Goal: Task Accomplishment & Management: Manage account settings

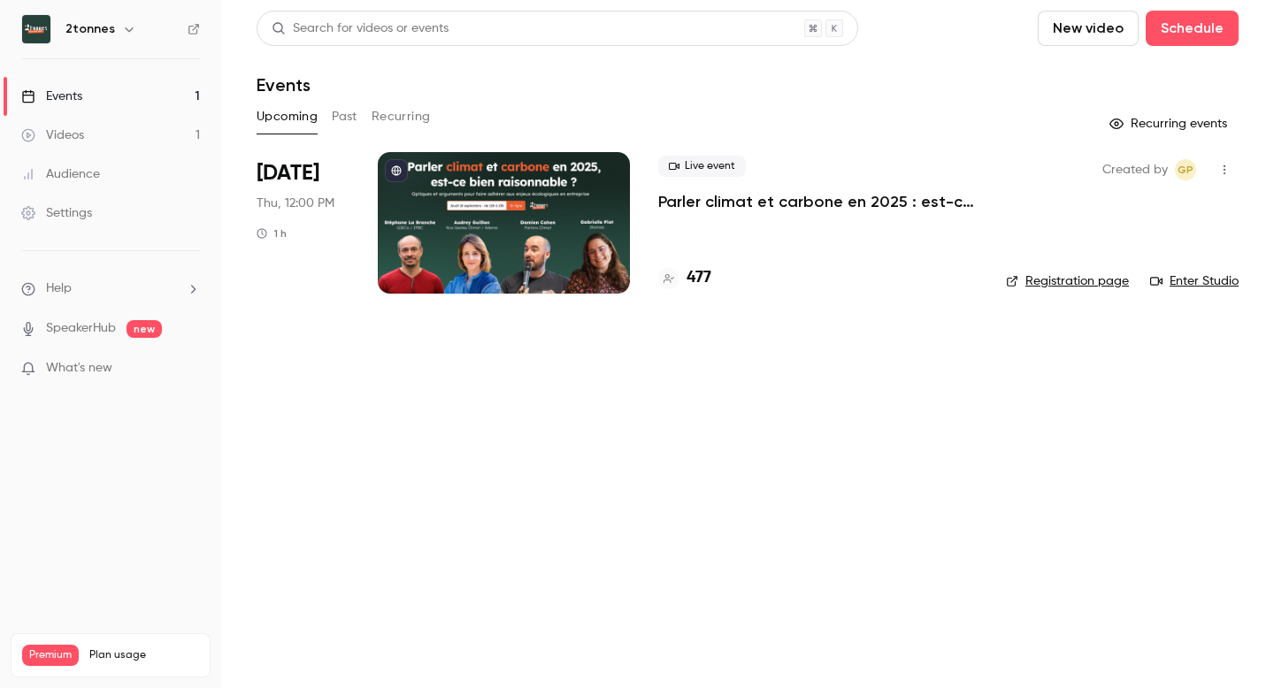
click at [689, 207] on p "Parler climat et carbone en 2025 : est-ce bien raisonnable ?" at bounding box center [817, 201] width 319 height 21
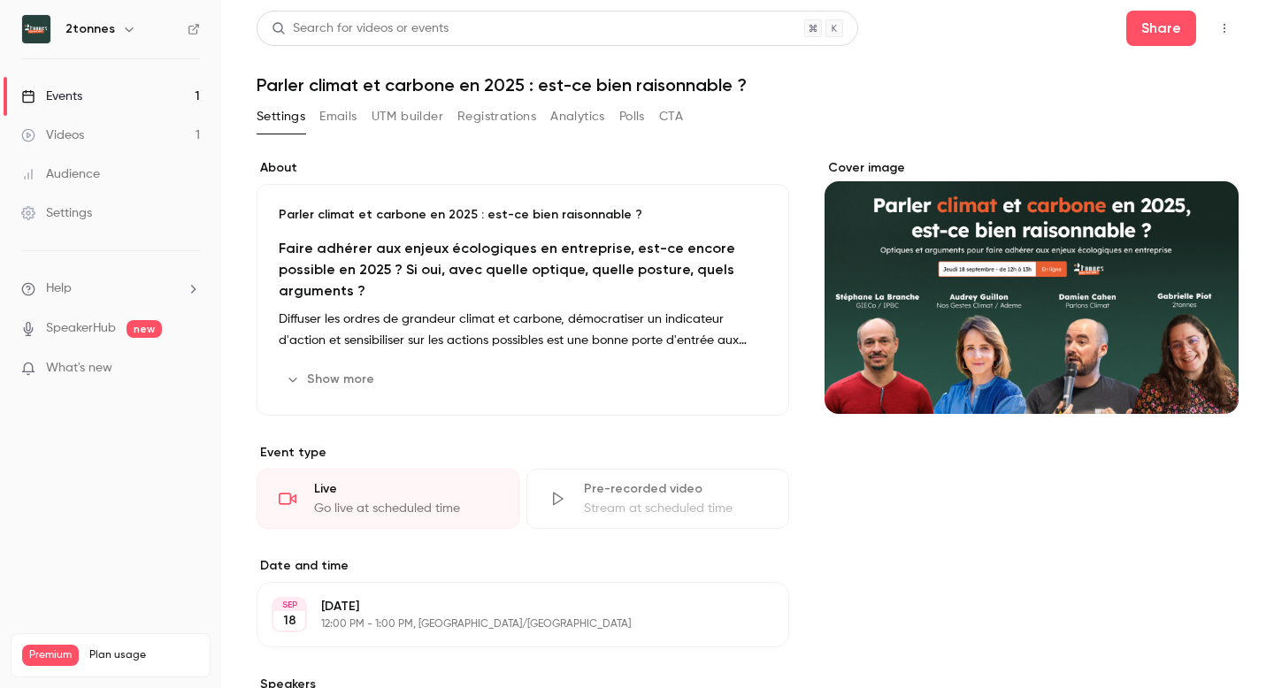
click at [348, 113] on button "Emails" at bounding box center [337, 117] width 37 height 28
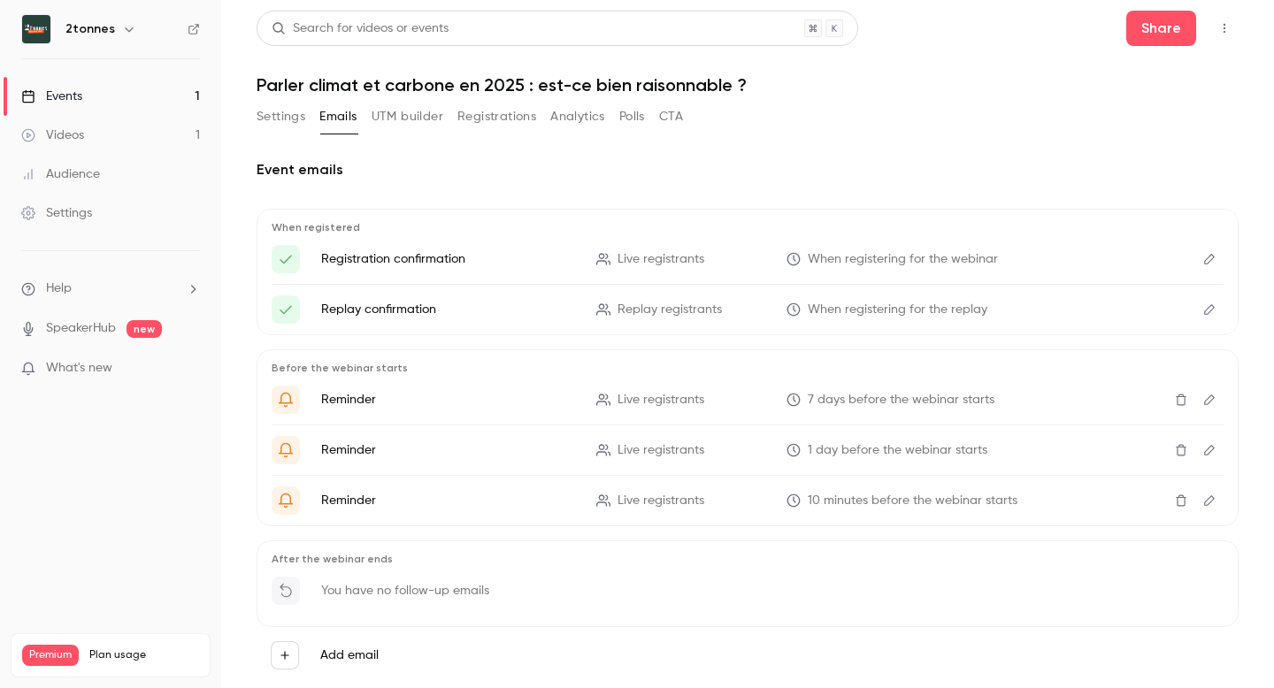
click at [416, 114] on button "UTM builder" at bounding box center [408, 117] width 72 height 28
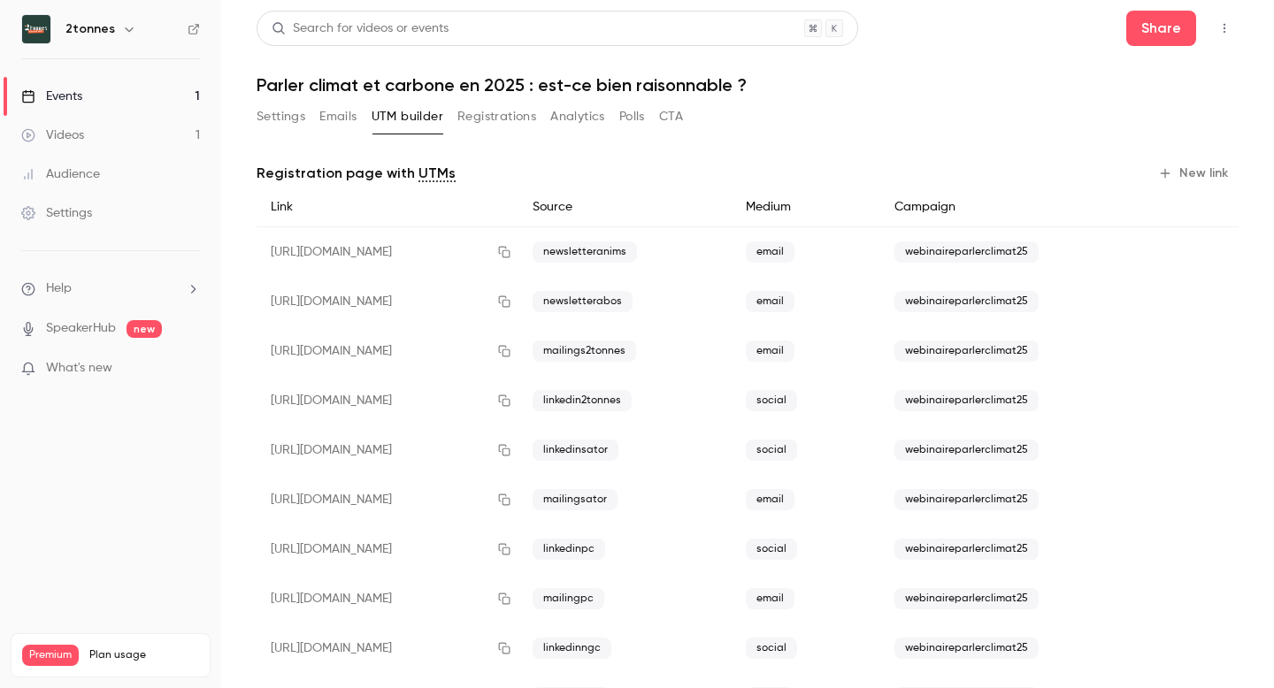
click at [290, 117] on button "Settings" at bounding box center [281, 117] width 49 height 28
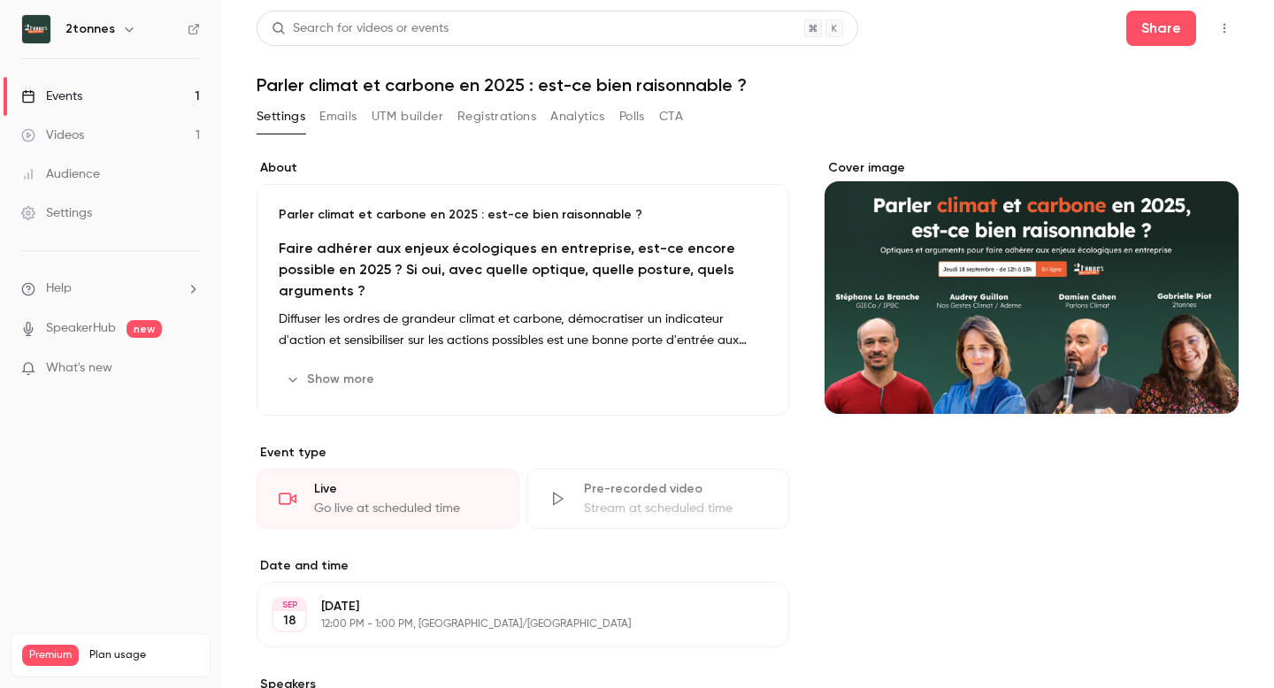
click at [680, 112] on button "CTA" at bounding box center [671, 117] width 24 height 28
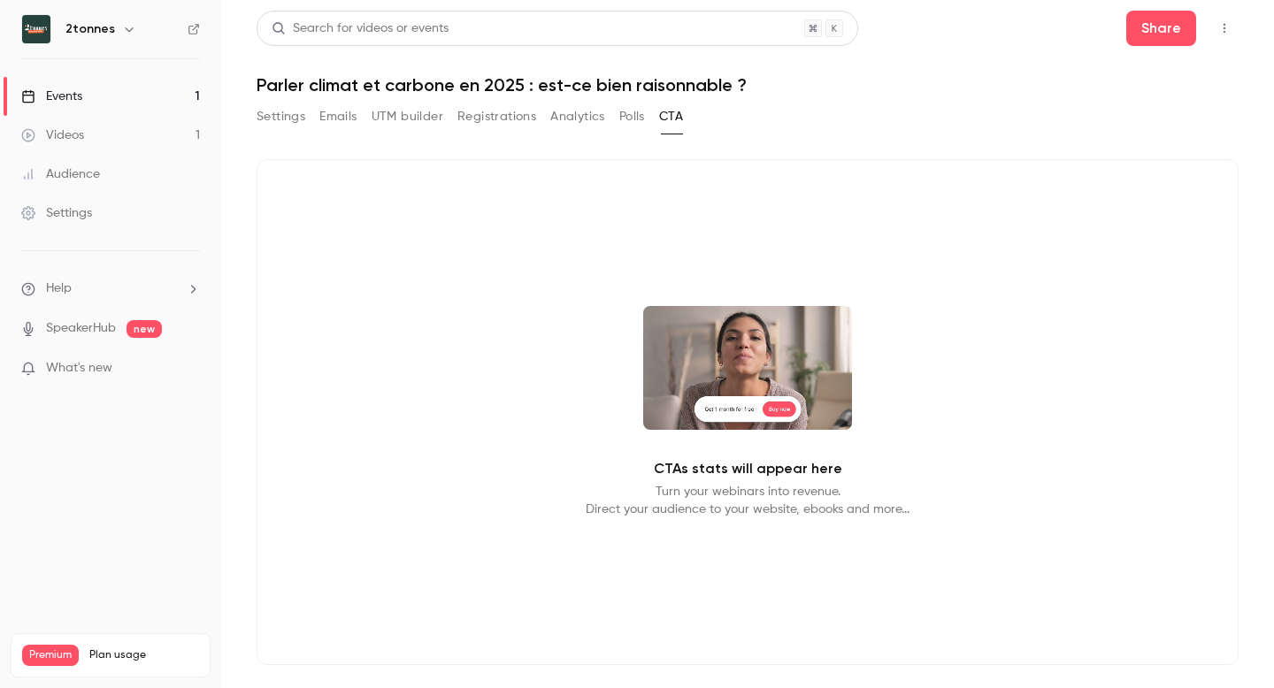
click at [645, 116] on button "Polls" at bounding box center [632, 117] width 26 height 28
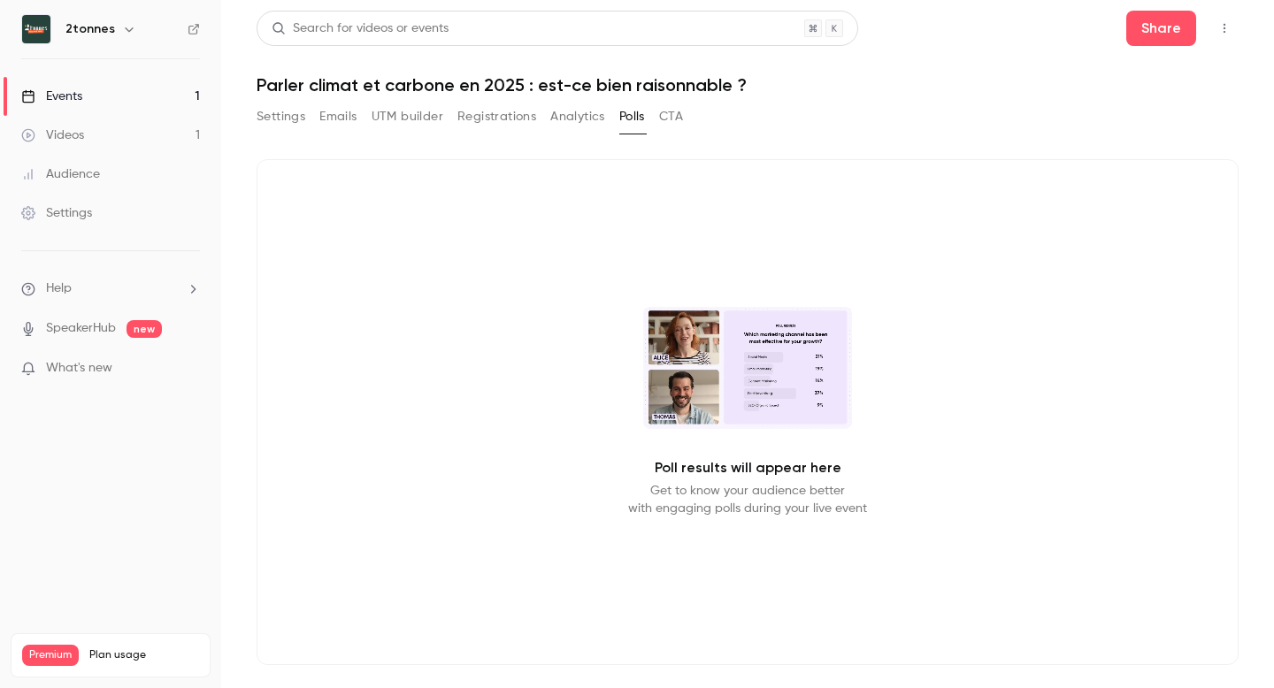
click at [593, 110] on button "Analytics" at bounding box center [577, 117] width 55 height 28
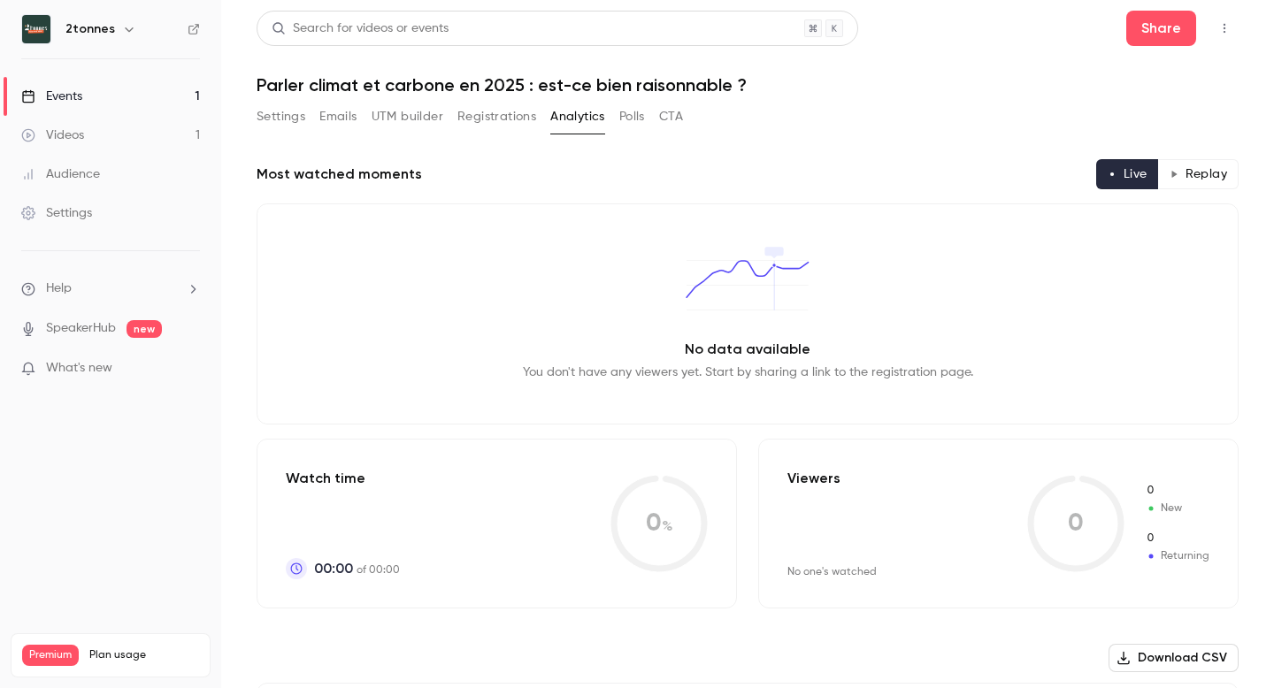
click at [515, 103] on button "Registrations" at bounding box center [496, 117] width 79 height 28
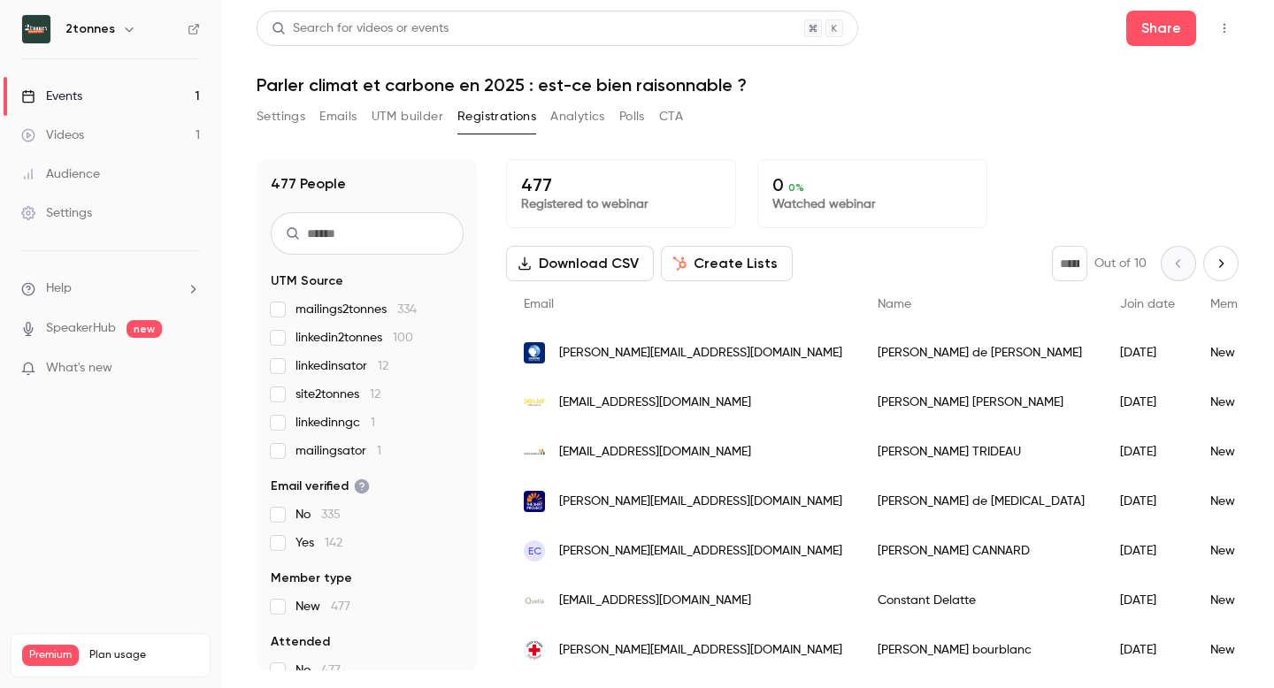
click at [407, 112] on button "UTM builder" at bounding box center [408, 117] width 72 height 28
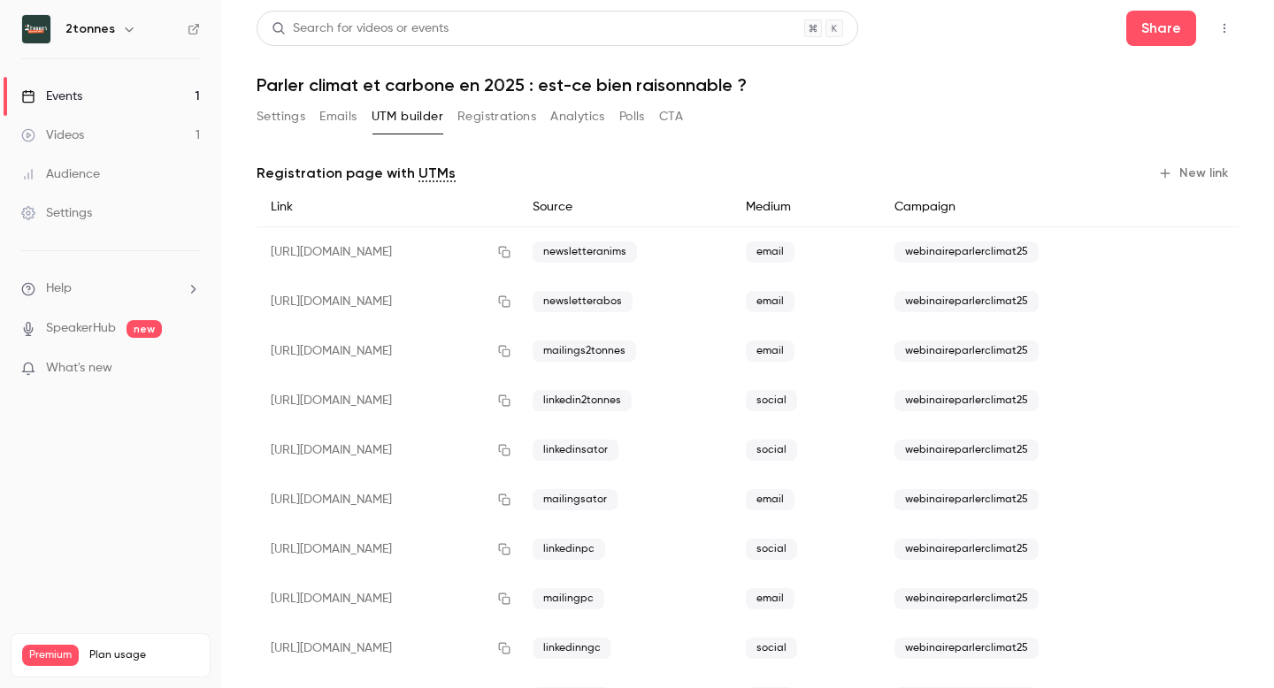
click at [105, 94] on link "Events 1" at bounding box center [110, 96] width 221 height 39
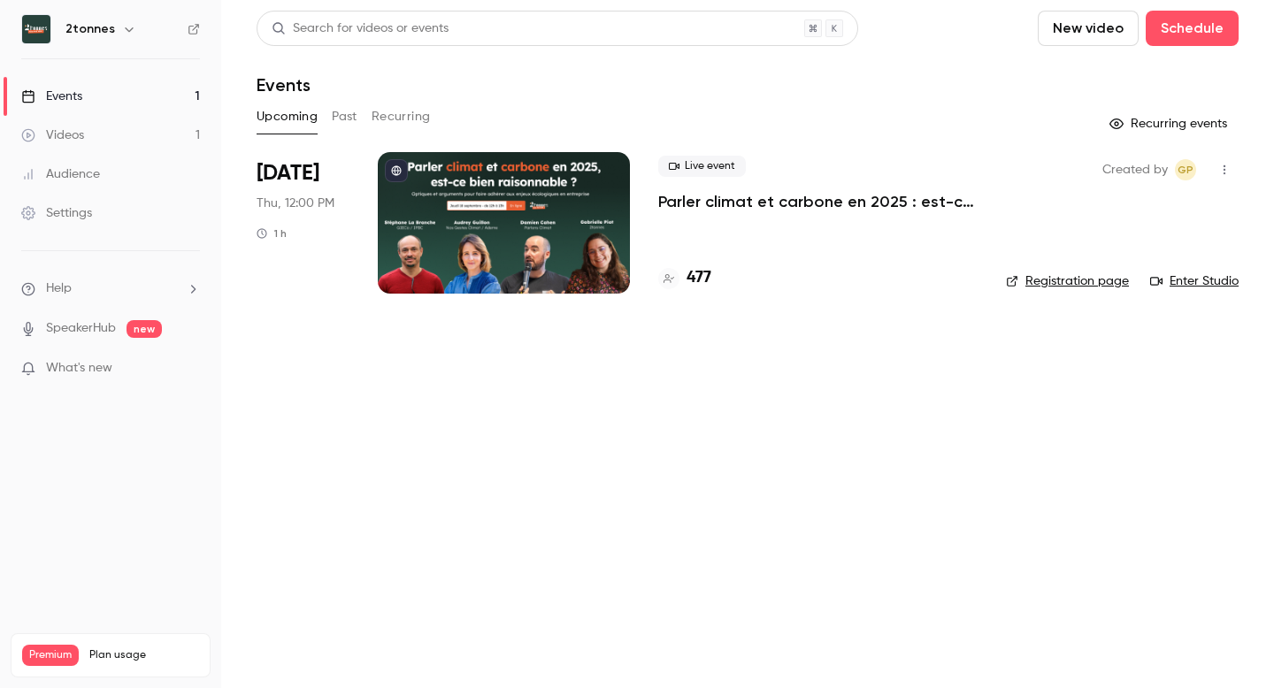
click at [710, 158] on span "Live event" at bounding box center [702, 166] width 88 height 21
click at [709, 238] on div "Live event Parler climat et carbone en 2025 : est-ce bien raisonnable ? 477" at bounding box center [817, 223] width 319 height 142
click at [1223, 177] on button "button" at bounding box center [1224, 170] width 28 height 28
click at [1120, 222] on div "Share" at bounding box center [1156, 215] width 134 height 18
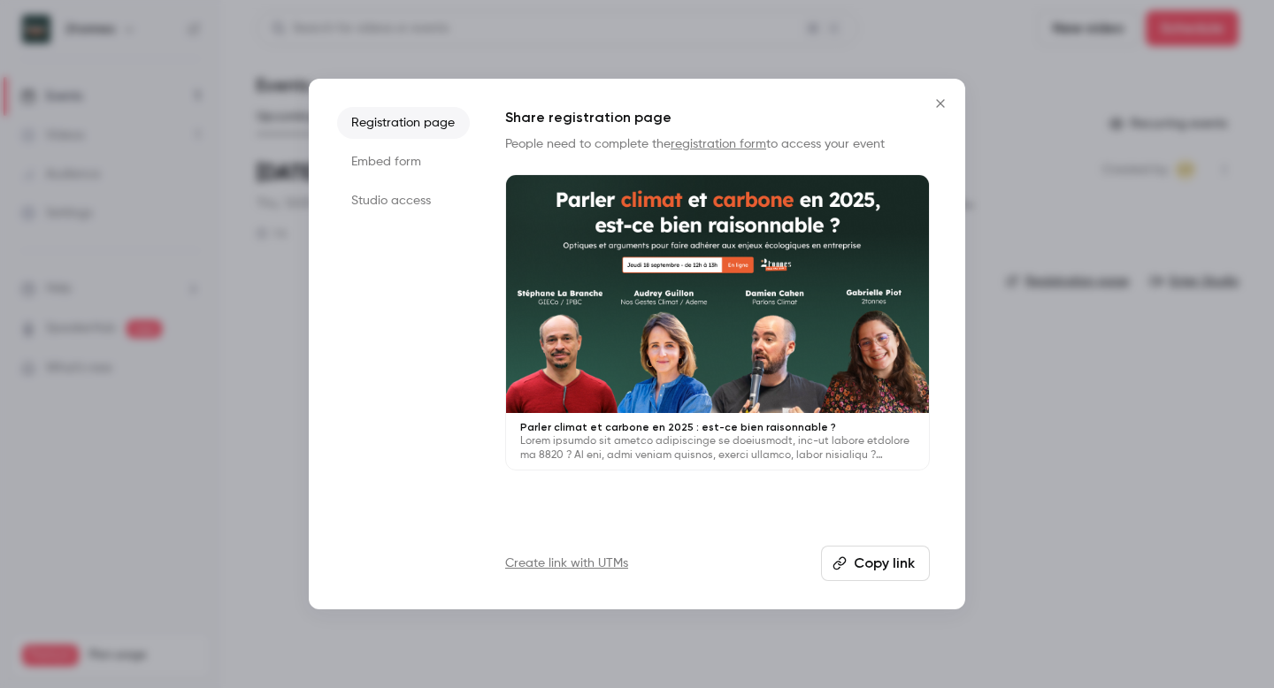
click at [938, 103] on icon "Close" at bounding box center [940, 103] width 8 height 8
